Goal: Transaction & Acquisition: Subscribe to service/newsletter

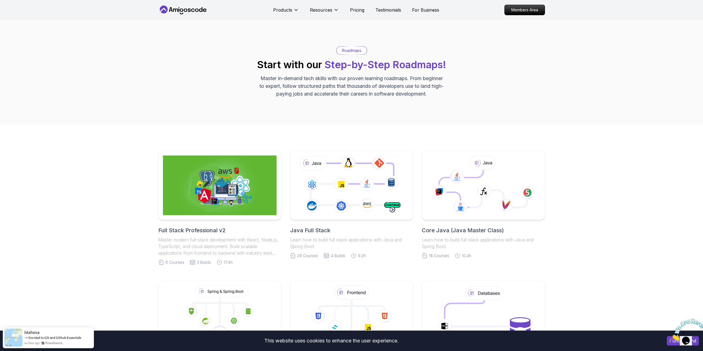
click at [372, 227] on h2 "Java Full Stack" at bounding box center [351, 230] width 123 height 8
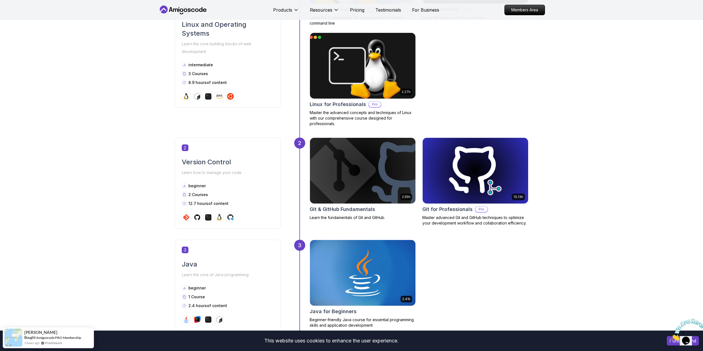
scroll to position [359, 0]
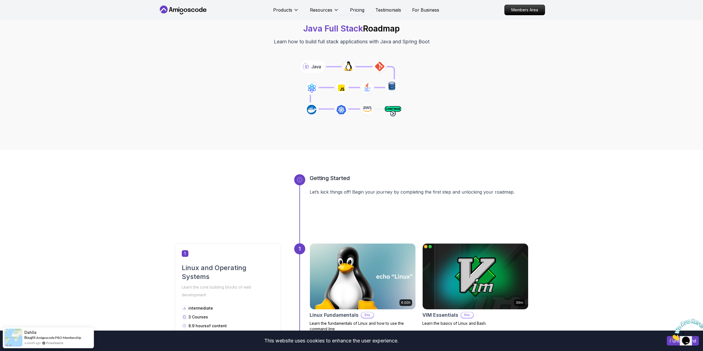
scroll to position [0, 0]
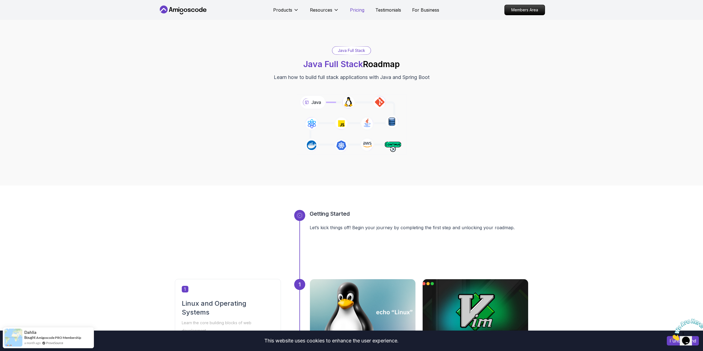
click at [358, 7] on p "Pricing" at bounding box center [357, 10] width 14 height 7
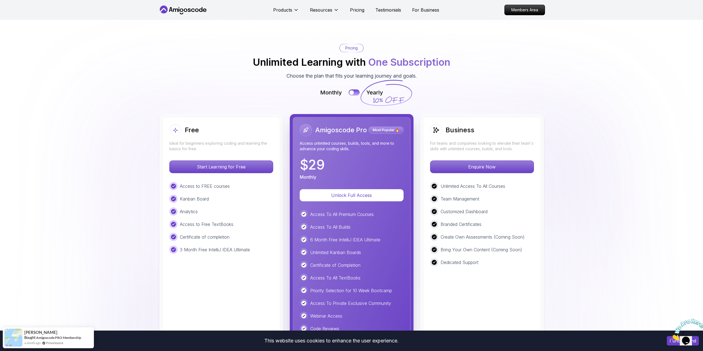
scroll to position [1265, 0]
